Goal: Information Seeking & Learning: Learn about a topic

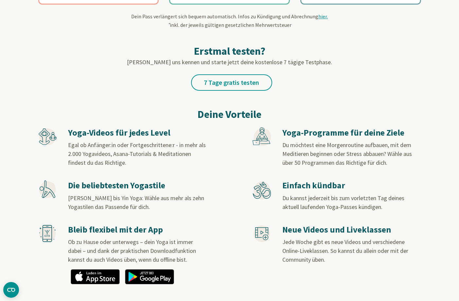
scroll to position [297, 0]
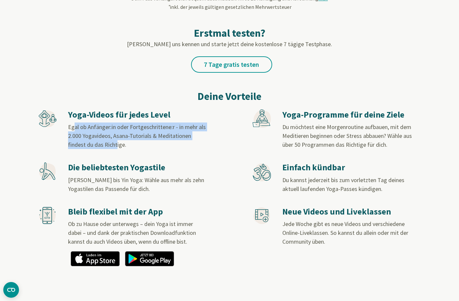
drag, startPoint x: 71, startPoint y: 127, endPoint x: 112, endPoint y: 147, distance: 45.5
click at [113, 147] on span "Egal ob Anfänger:in oder Fortgeschrittene:r - in mehr als 2.000 Yogavideos, Asa…" at bounding box center [137, 135] width 138 height 25
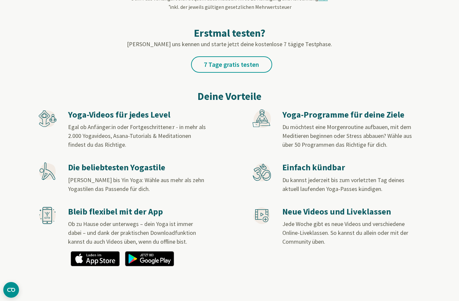
click at [157, 180] on span "[PERSON_NAME] bis Yin Yoga: Wähle aus mehr als zehn Yogastilen das Passende für…" at bounding box center [136, 184] width 136 height 16
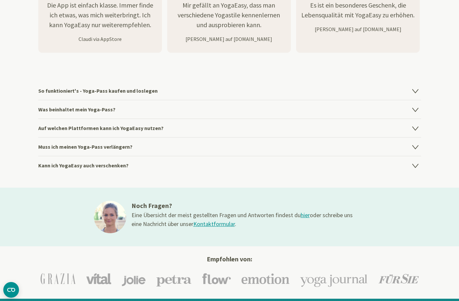
scroll to position [887, 0]
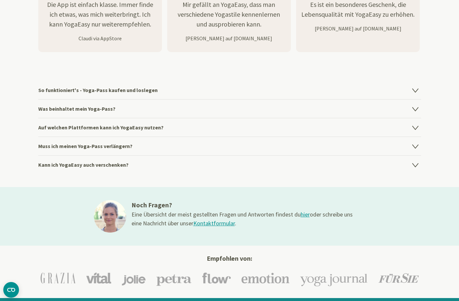
click at [131, 103] on h4 "Was beinhaltet mein Yoga-Pass?" at bounding box center [229, 108] width 383 height 19
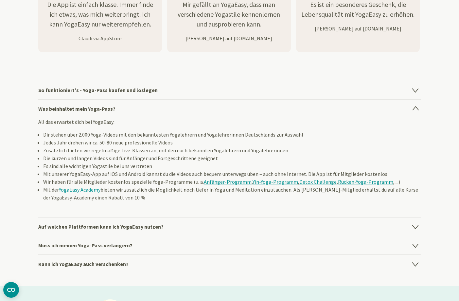
click at [131, 108] on h4 "Was beinhaltet mein Yoga-Pass?" at bounding box center [229, 108] width 383 height 19
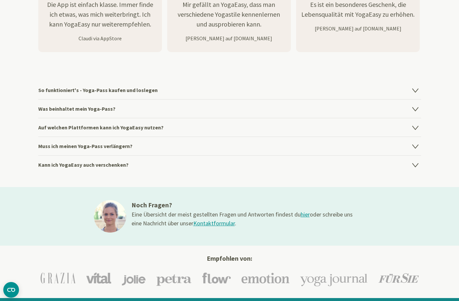
click at [129, 127] on h4 "Auf welchen Plattformen kann ich YogaEasy nutzen?" at bounding box center [229, 127] width 383 height 19
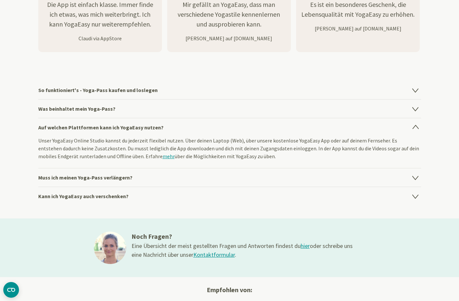
scroll to position [904, 0]
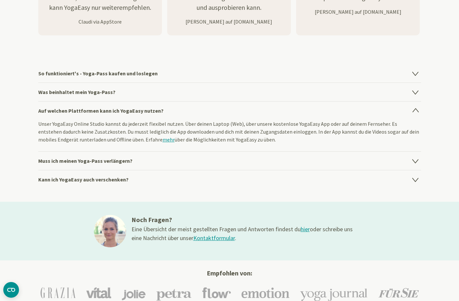
click at [192, 161] on h4 "Muss ich meinen Yoga-Pass verlängern?" at bounding box center [229, 160] width 383 height 19
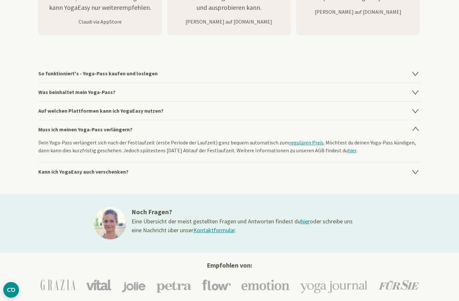
click at [185, 167] on h4 "Kann ich YogaEasy auch verschenken?" at bounding box center [229, 171] width 383 height 19
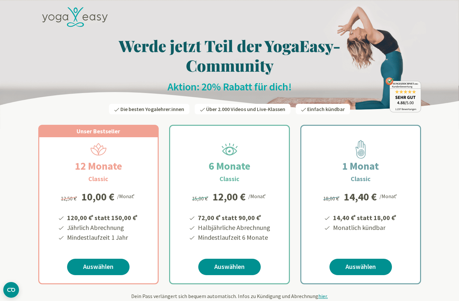
scroll to position [0, 0]
click at [82, 17] on icon at bounding box center [85, 17] width 6 height 6
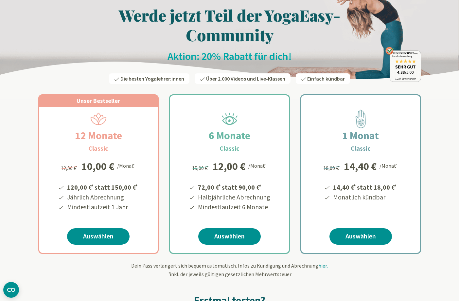
scroll to position [31, 0]
